Goal: Check status

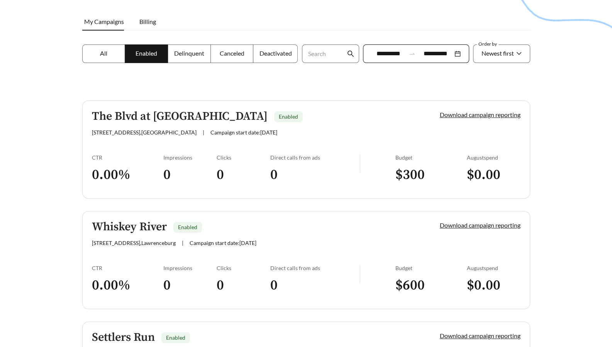
scroll to position [107, 0]
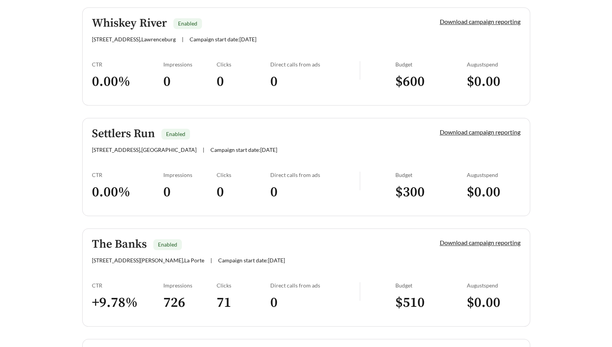
scroll to position [311, 0]
click at [357, 250] on div "The Banks Enabled [STREET_ADDRESS][PERSON_NAME] | Campaign start date: [DATE]" at bounding box center [253, 249] width 322 height 25
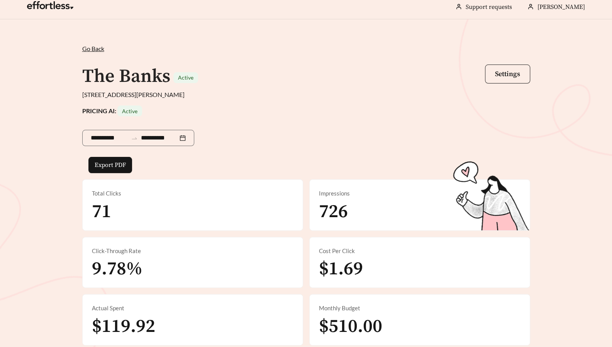
scroll to position [6, 0]
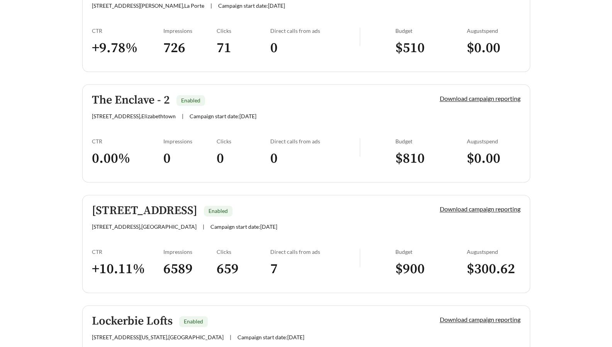
scroll to position [566, 0]
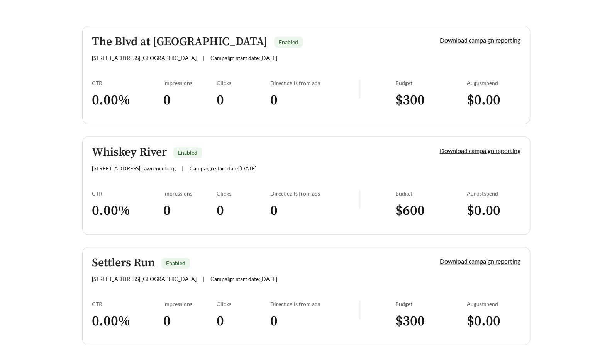
scroll to position [0, 0]
